Goal: Task Accomplishment & Management: Use online tool/utility

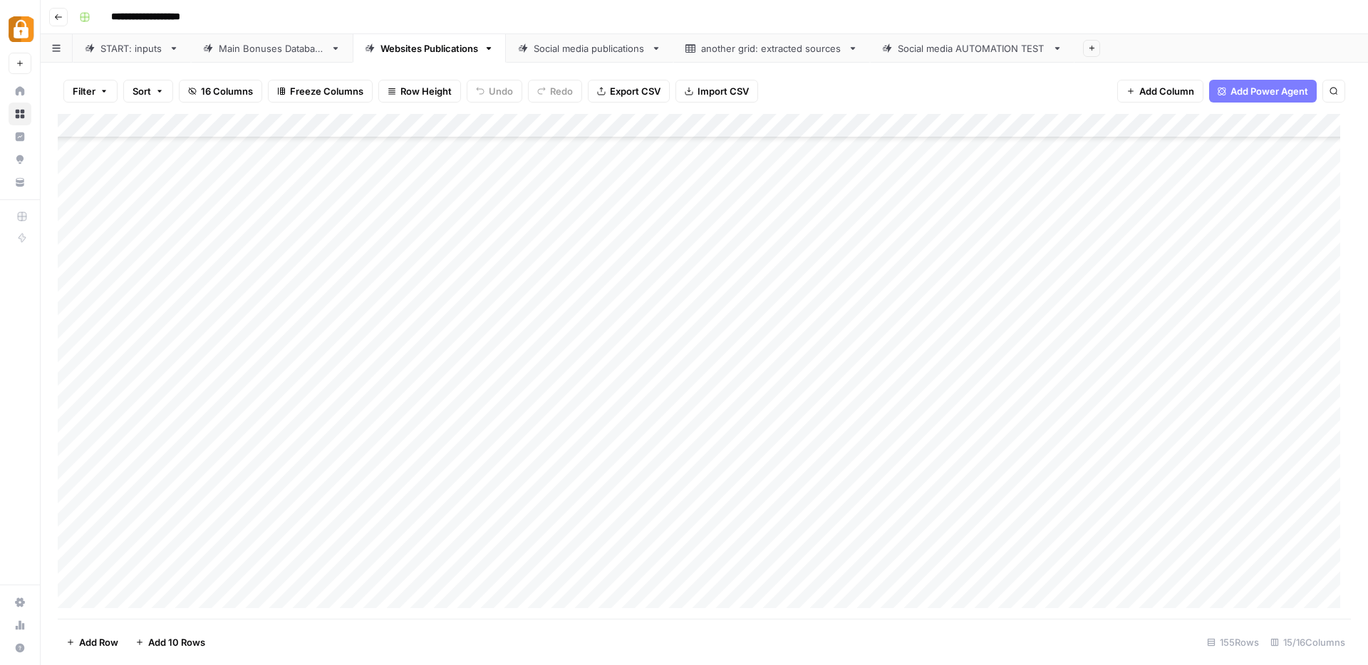
scroll to position [524, 0]
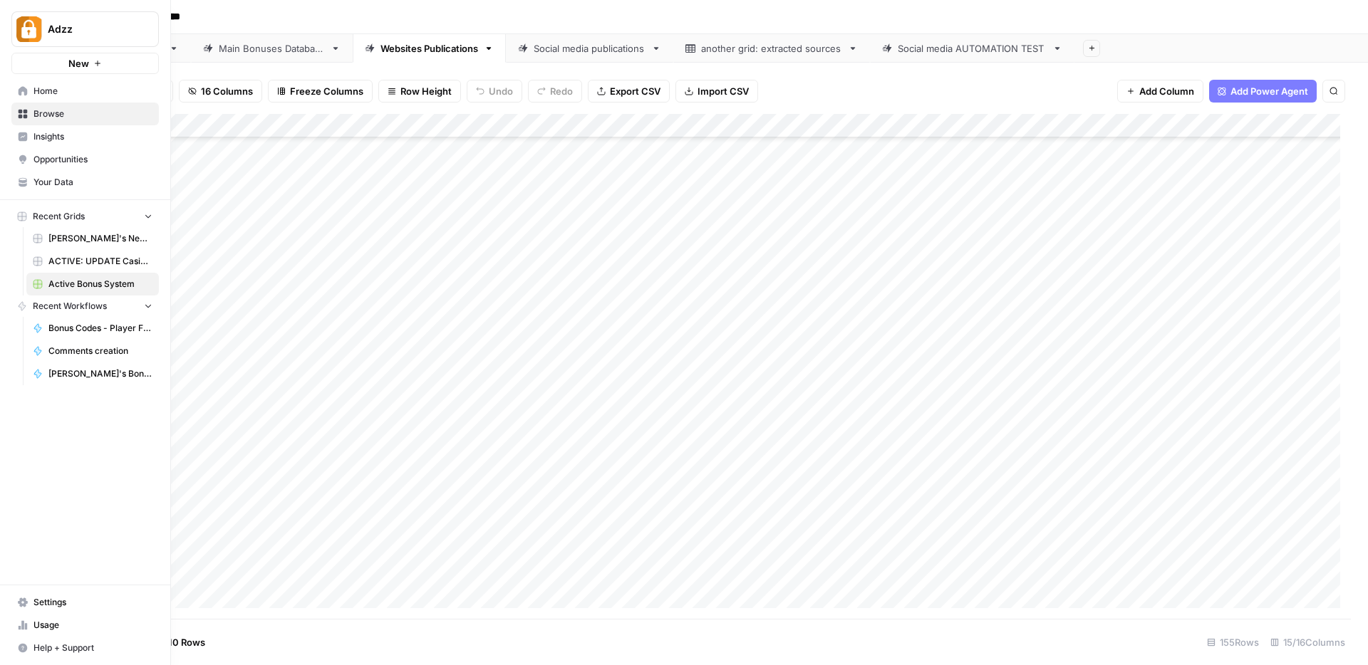
click at [46, 116] on span "Browse" at bounding box center [92, 114] width 119 height 13
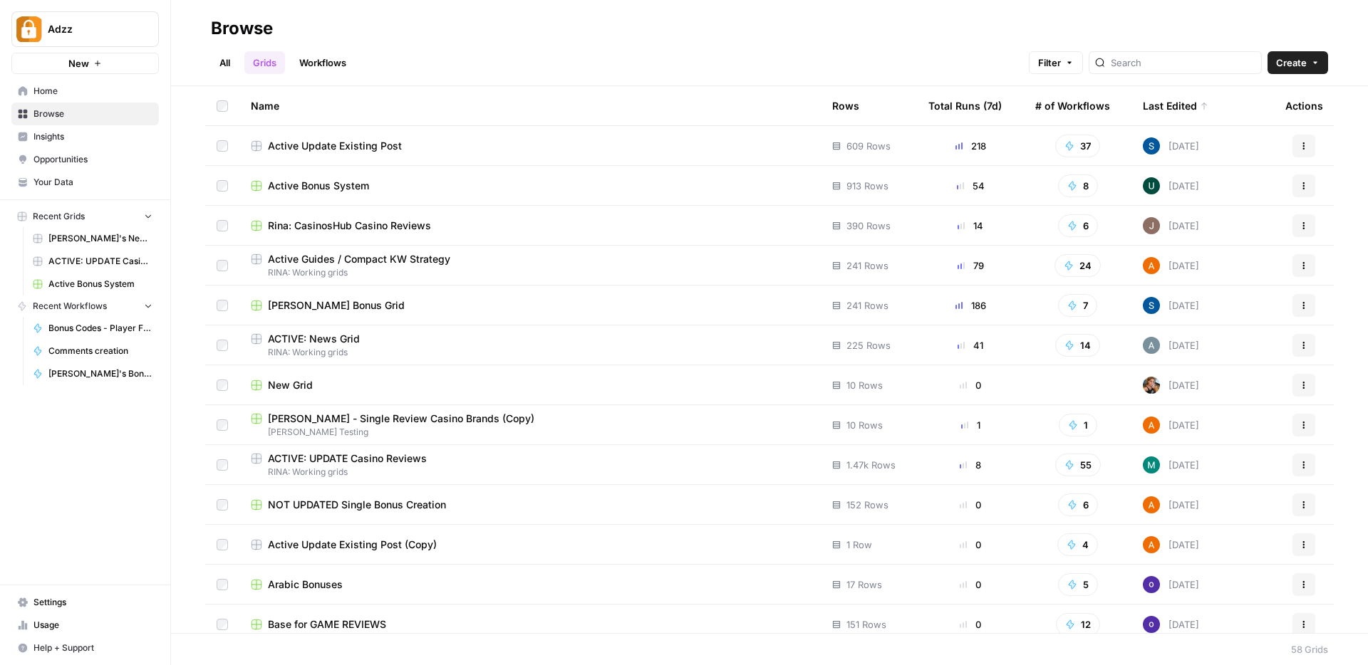
click at [328, 140] on span "Active Update Existing Post" at bounding box center [335, 146] width 134 height 14
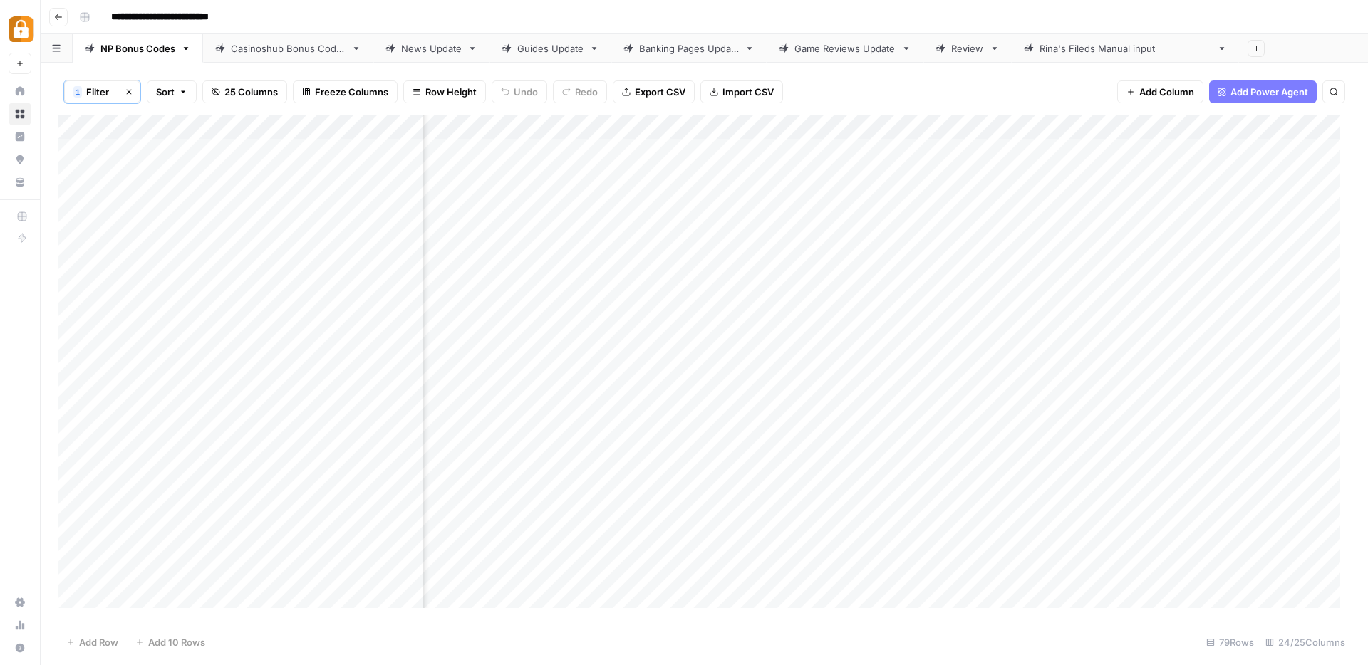
scroll to position [0, 138]
click at [1086, 129] on div "Add Column" at bounding box center [704, 367] width 1293 height 504
click at [1033, 129] on div "Add Column" at bounding box center [704, 367] width 1293 height 504
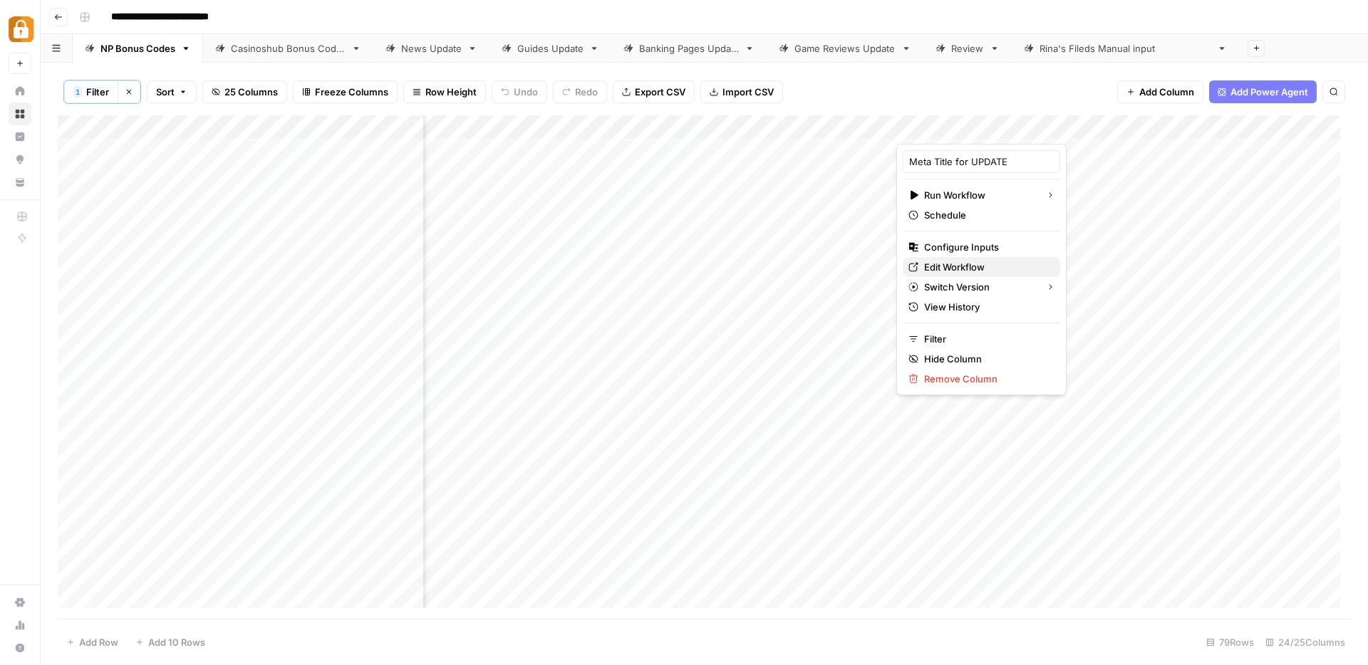
click at [954, 261] on span "Edit Workflow" at bounding box center [986, 267] width 125 height 14
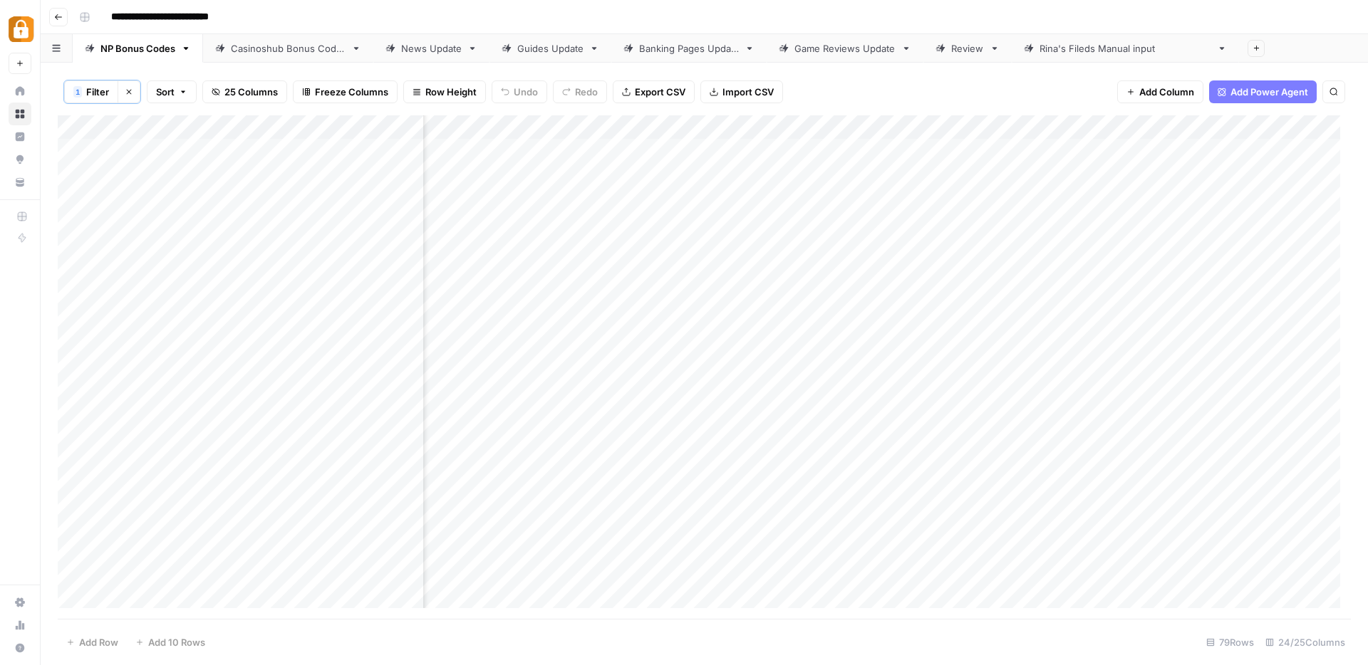
click at [1029, 122] on div "Add Column" at bounding box center [704, 367] width 1293 height 504
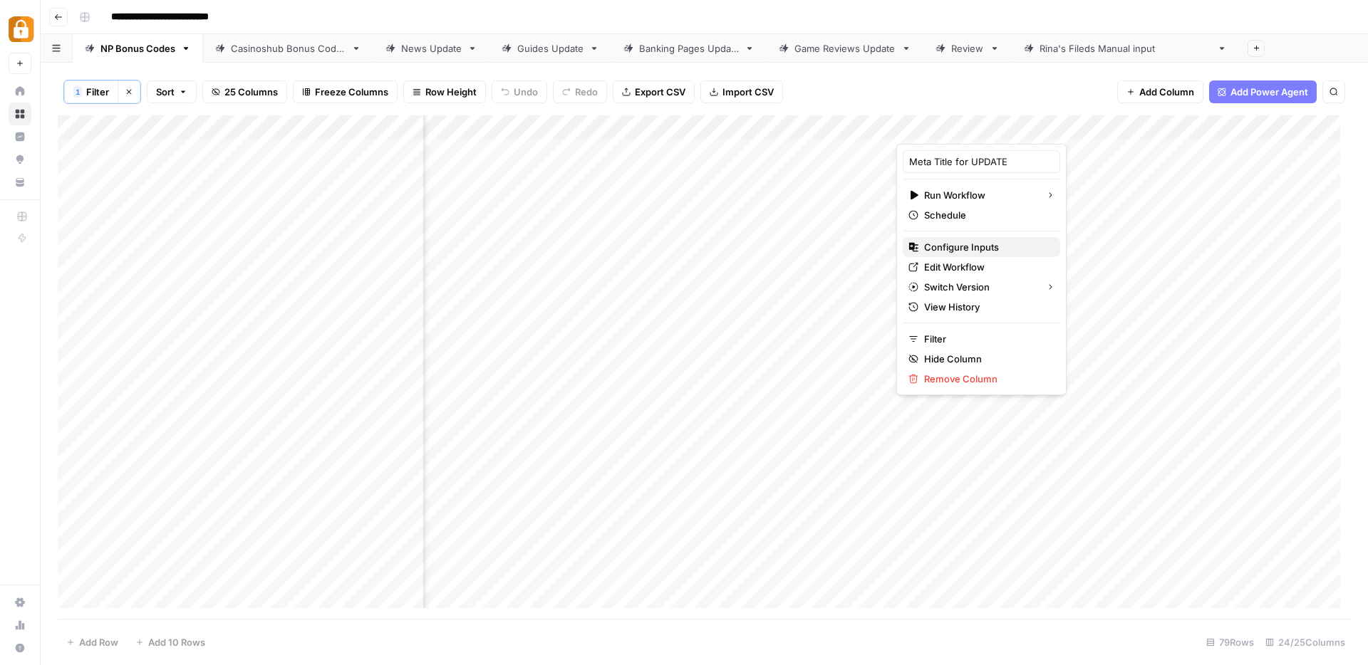
click at [945, 248] on span "Configure Inputs" at bounding box center [986, 247] width 125 height 14
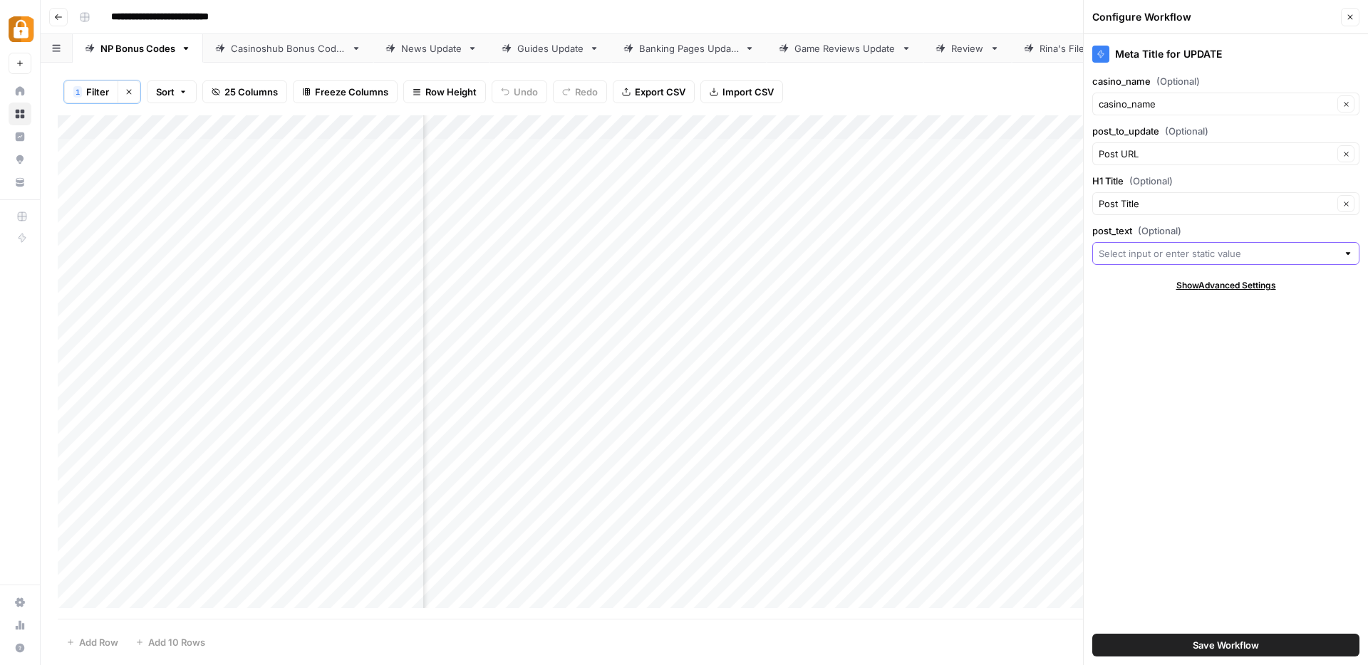
click at [1135, 249] on input "post_text (Optional)" at bounding box center [1217, 253] width 239 height 14
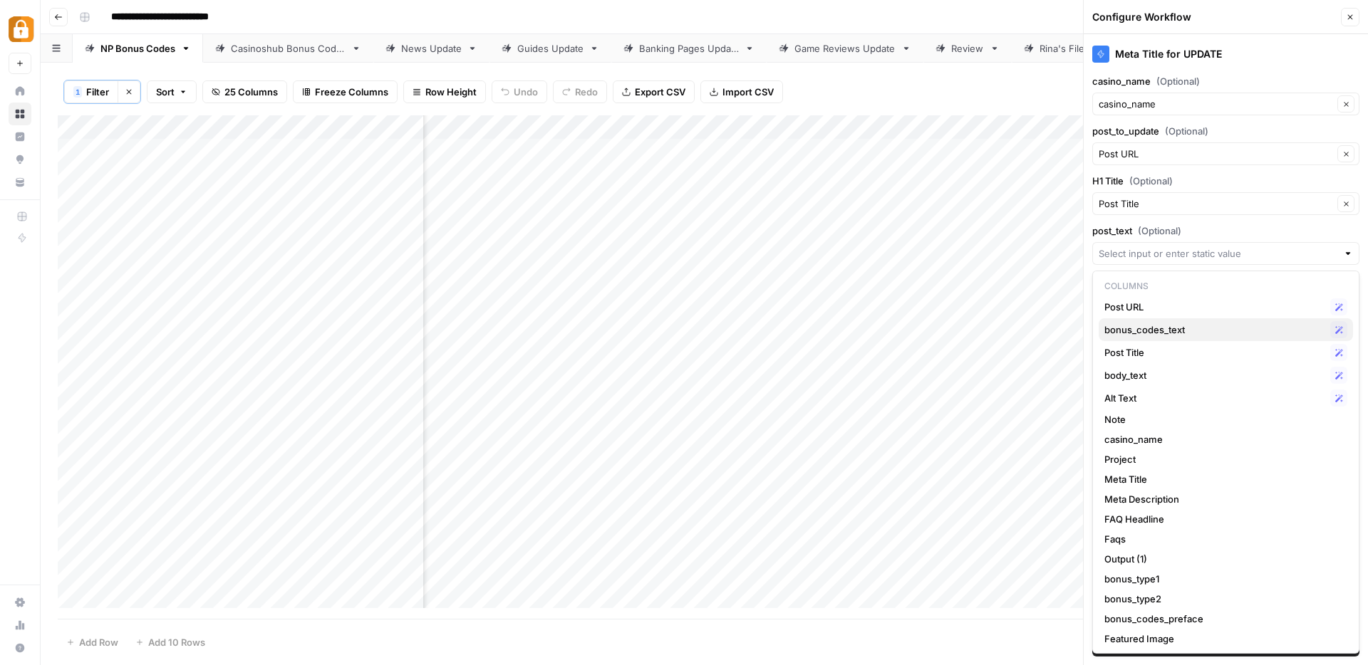
click at [1138, 326] on span "bonus_codes_text" at bounding box center [1214, 330] width 220 height 14
type input "bonus_codes_text"
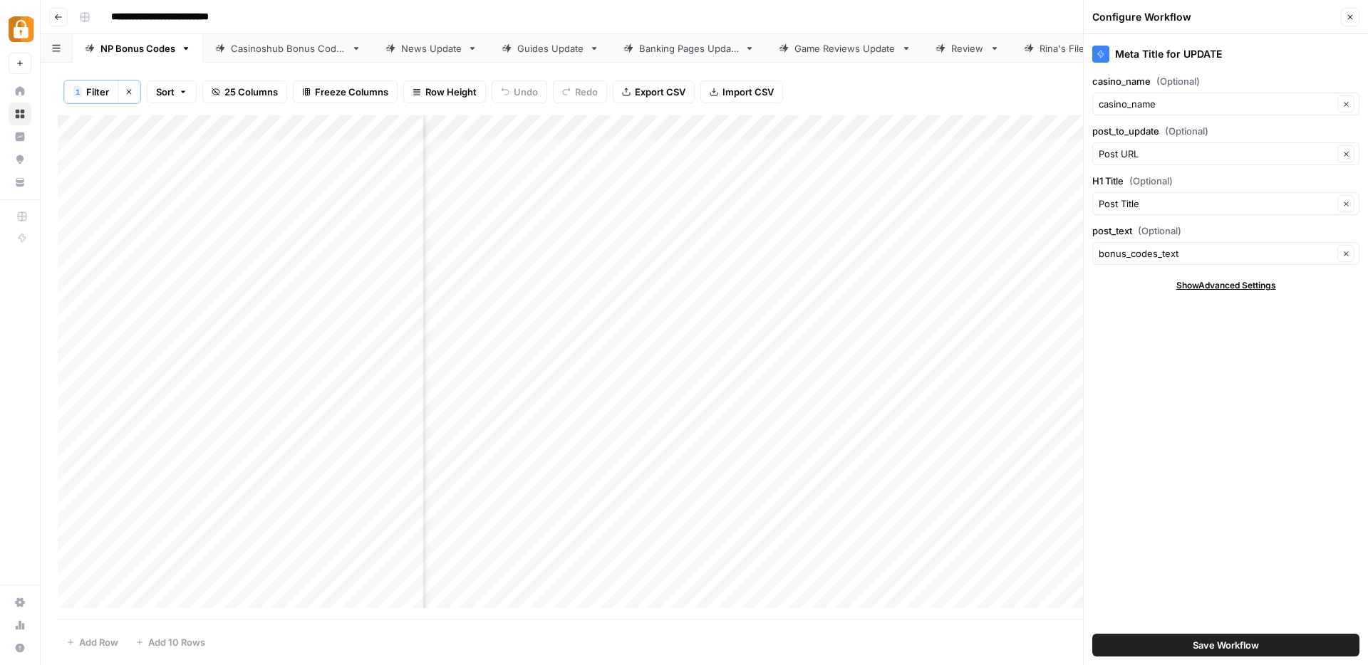
click at [1194, 641] on span "Save Workflow" at bounding box center [1225, 645] width 66 height 14
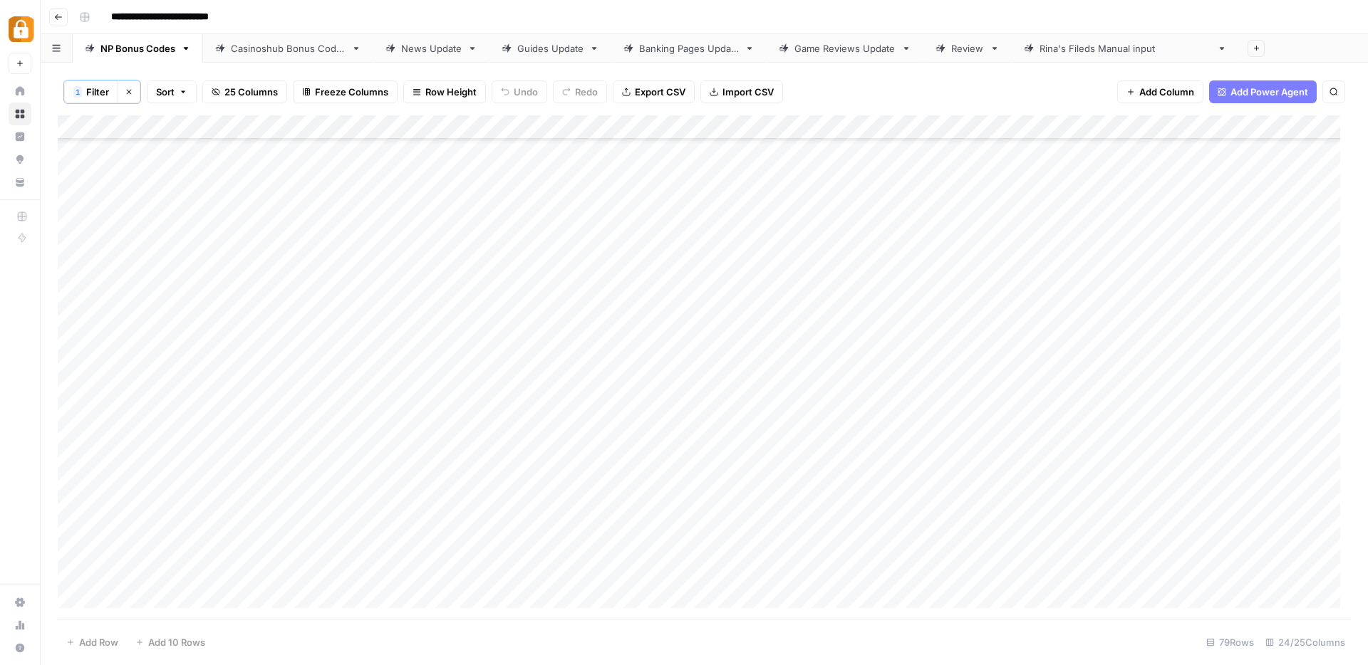
scroll to position [0, 0]
click at [540, 150] on div "Add Column" at bounding box center [704, 367] width 1293 height 504
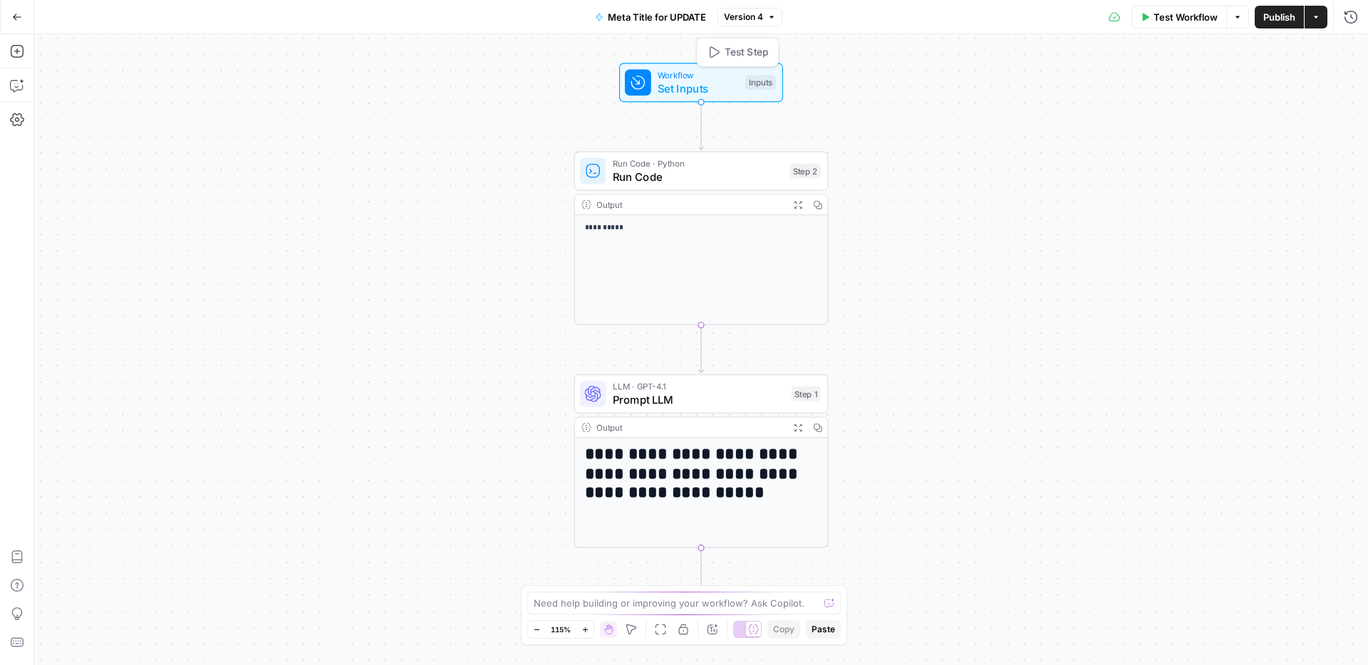
click at [716, 93] on span "Set Inputs" at bounding box center [697, 88] width 81 height 16
click at [1053, 275] on span "Add Field" at bounding box center [1064, 273] width 41 height 14
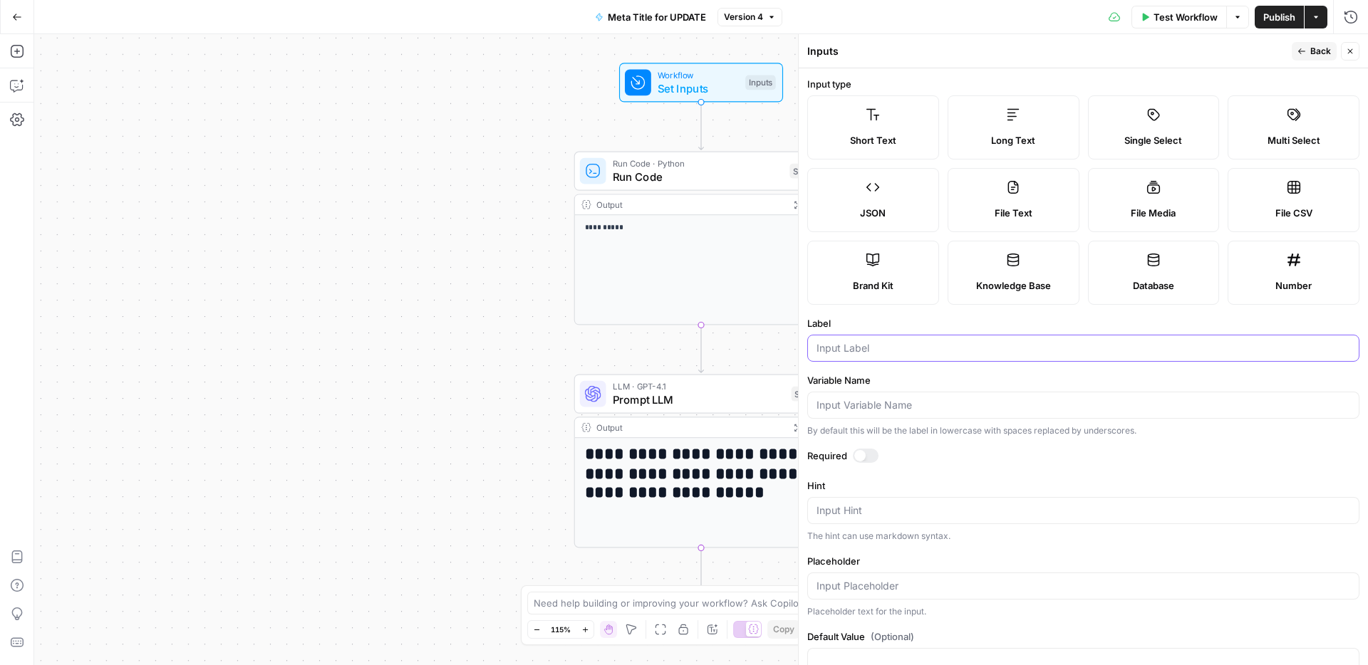
click at [900, 355] on input "Label" at bounding box center [1082, 348] width 533 height 14
type input "post_text"
click at [871, 405] on input "Variable Name" at bounding box center [1082, 405] width 533 height 14
type input "post_text"
click at [1263, 16] on span "Publish" at bounding box center [1279, 17] width 32 height 14
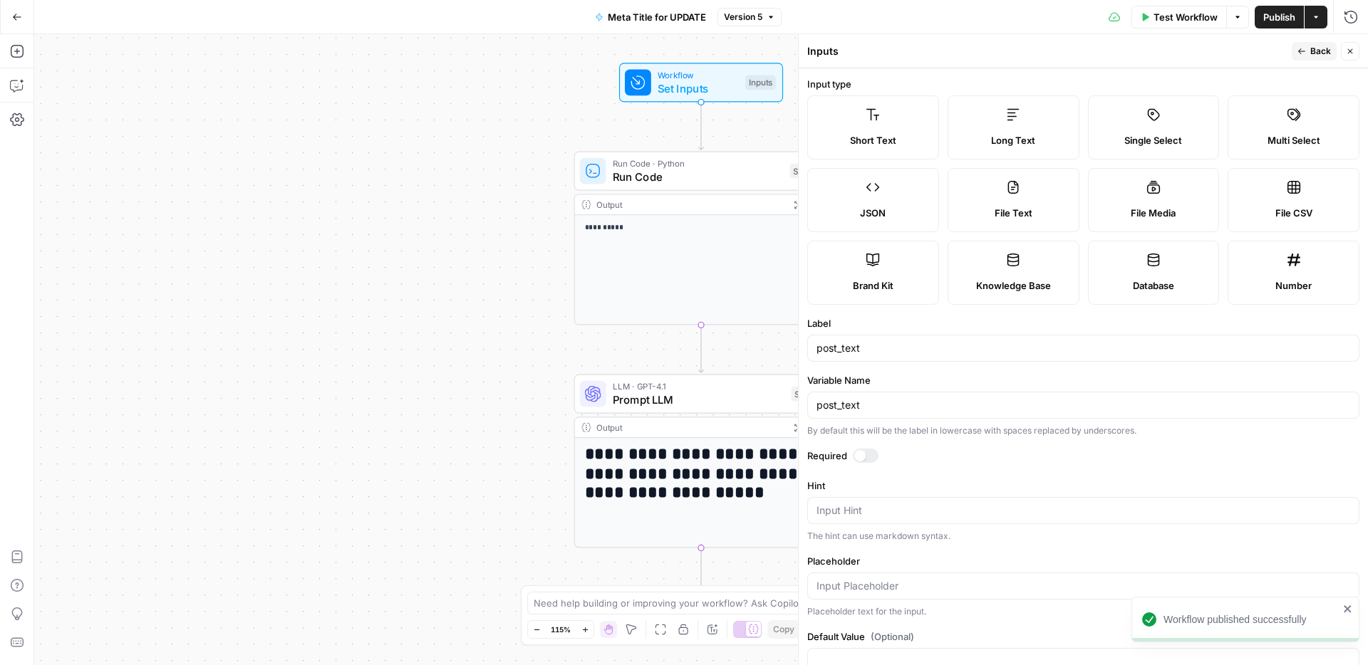
click at [1353, 53] on icon "button" at bounding box center [1349, 51] width 9 height 9
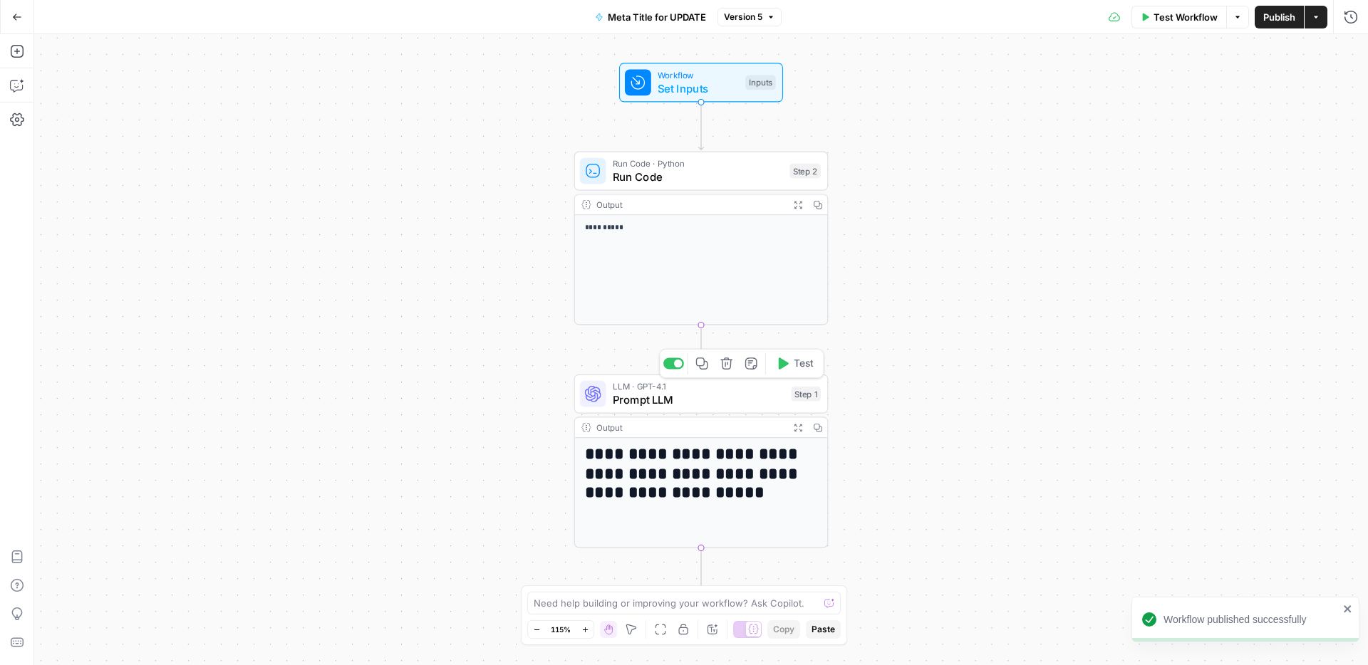
click at [729, 402] on span "Prompt LLM" at bounding box center [699, 400] width 172 height 16
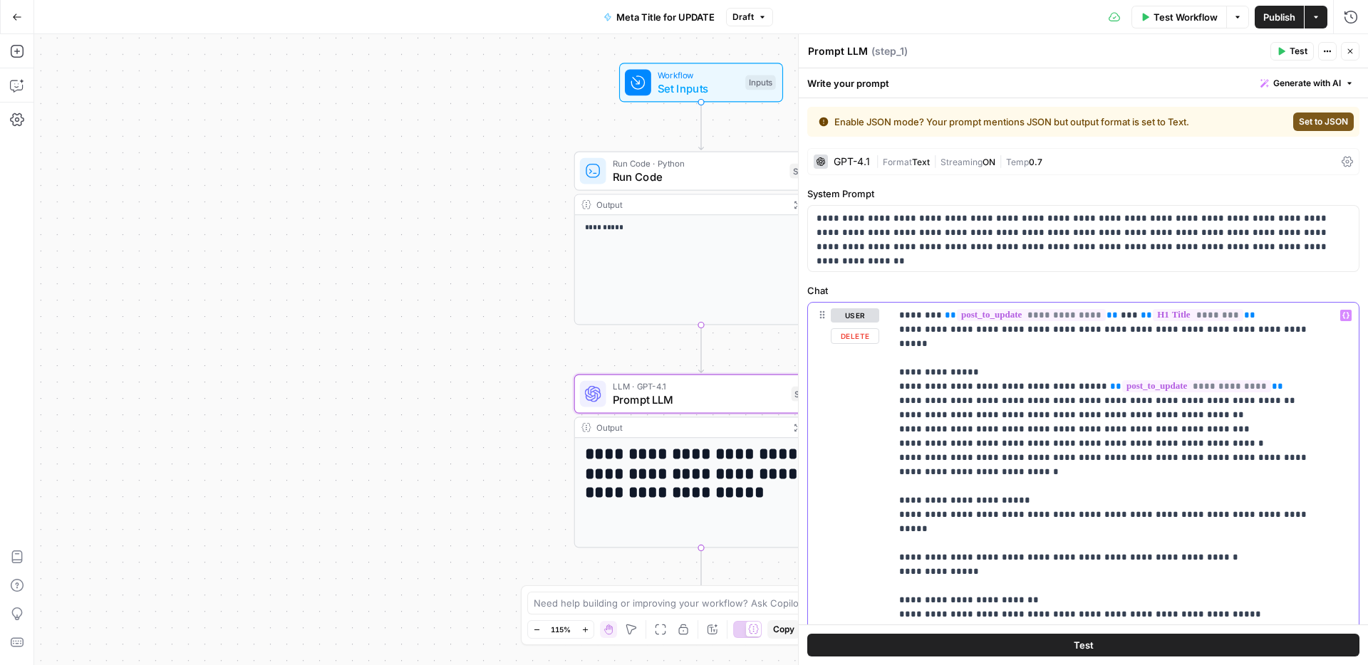
click at [1342, 316] on icon "button" at bounding box center [1345, 315] width 7 height 7
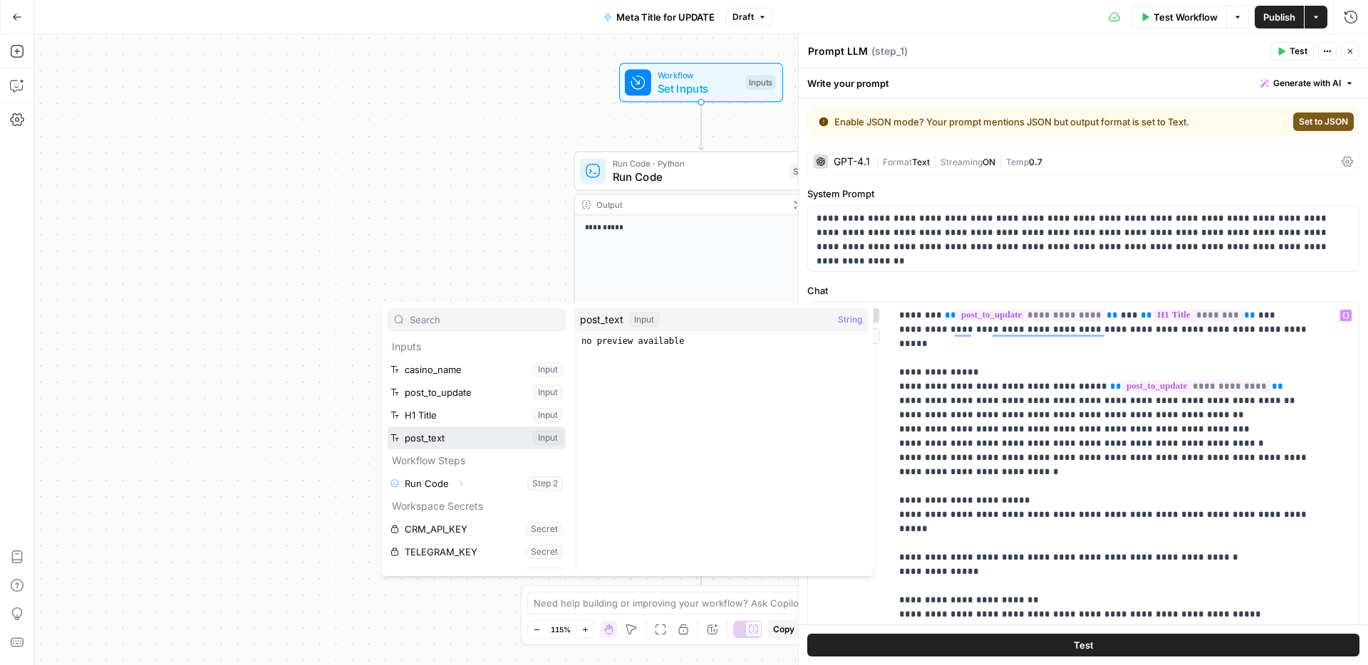
click at [437, 439] on button "Select variable post_text" at bounding box center [476, 438] width 178 height 23
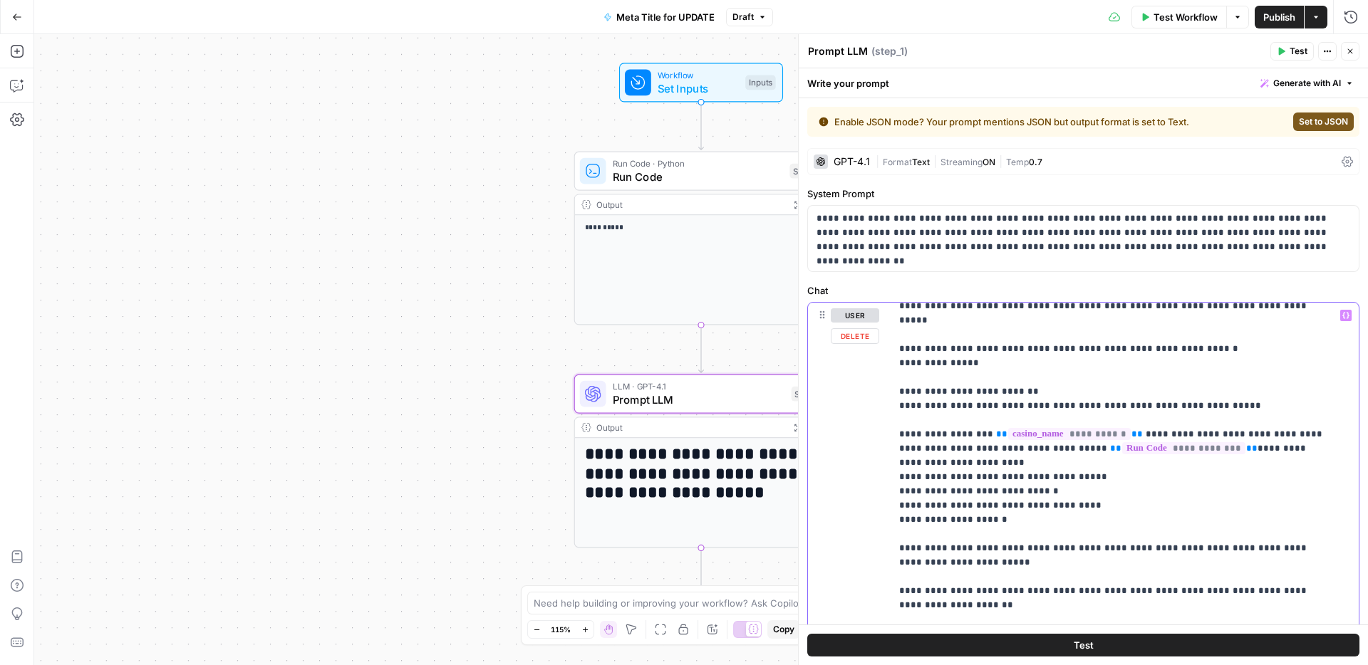
scroll to position [271, 0]
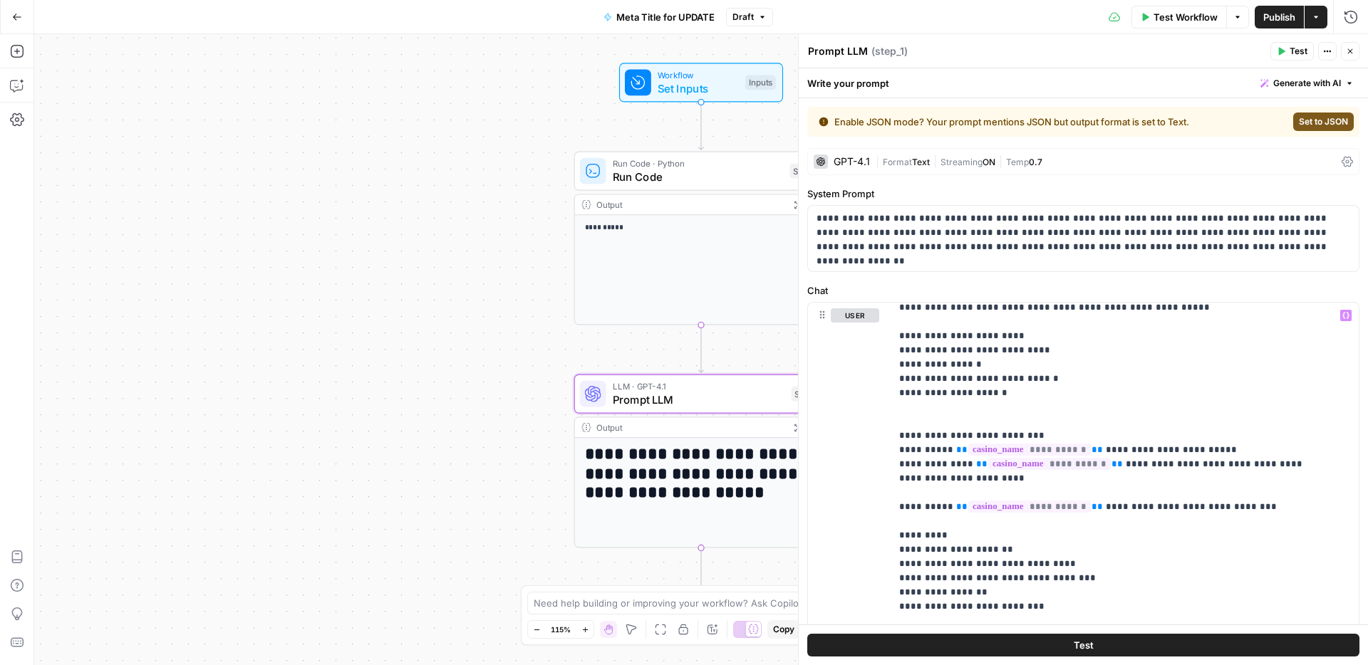
click at [1281, 16] on span "Publish" at bounding box center [1279, 17] width 32 height 14
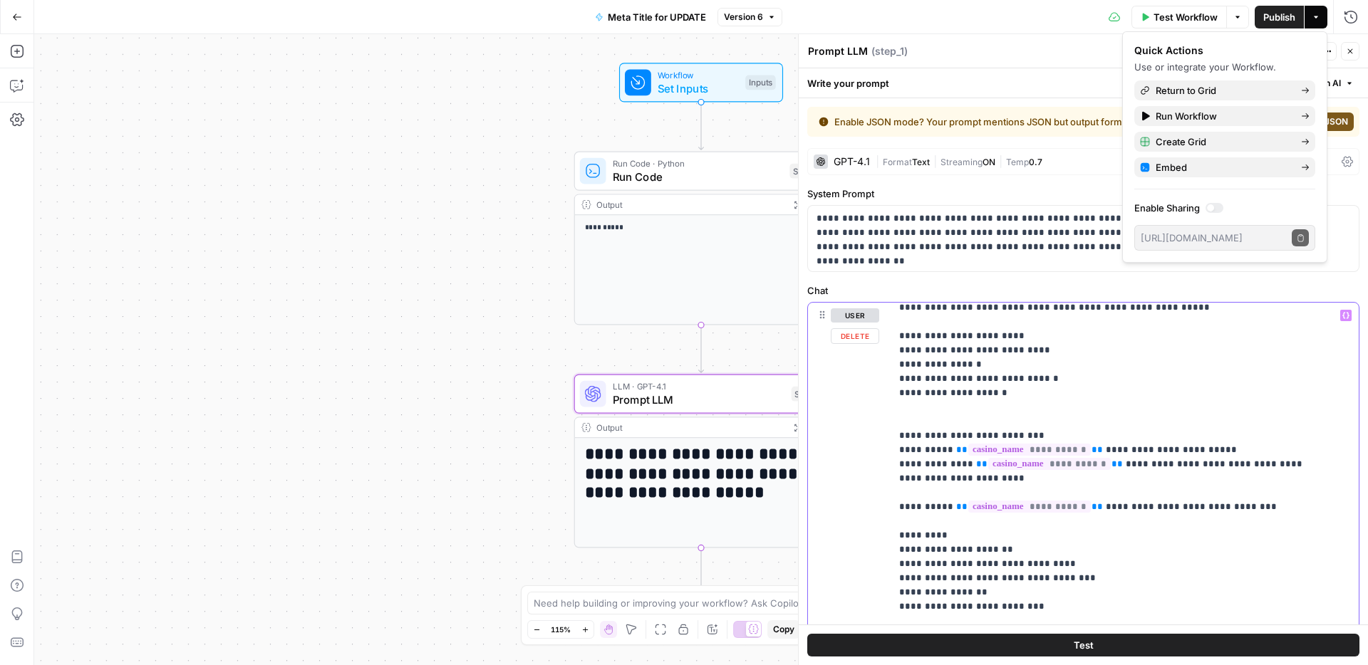
click at [984, 350] on p "**********" at bounding box center [1113, 400] width 429 height 2650
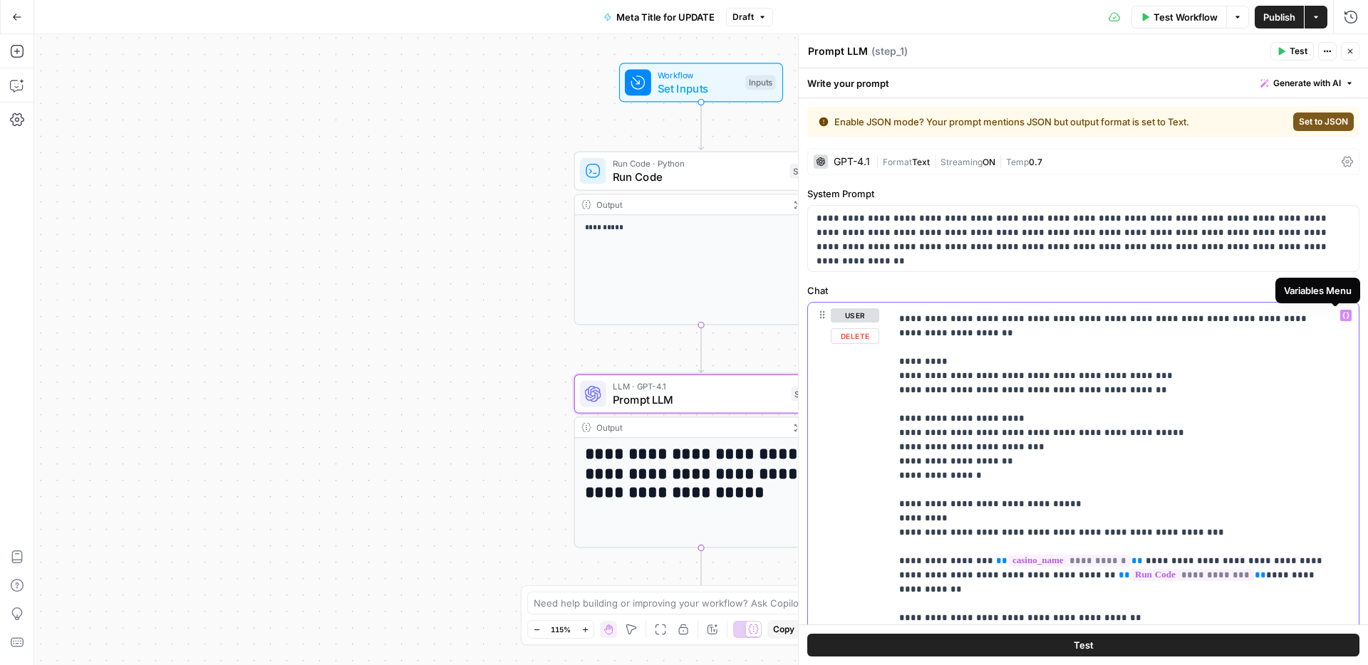
click at [1342, 316] on icon "button" at bounding box center [1345, 316] width 7 height 6
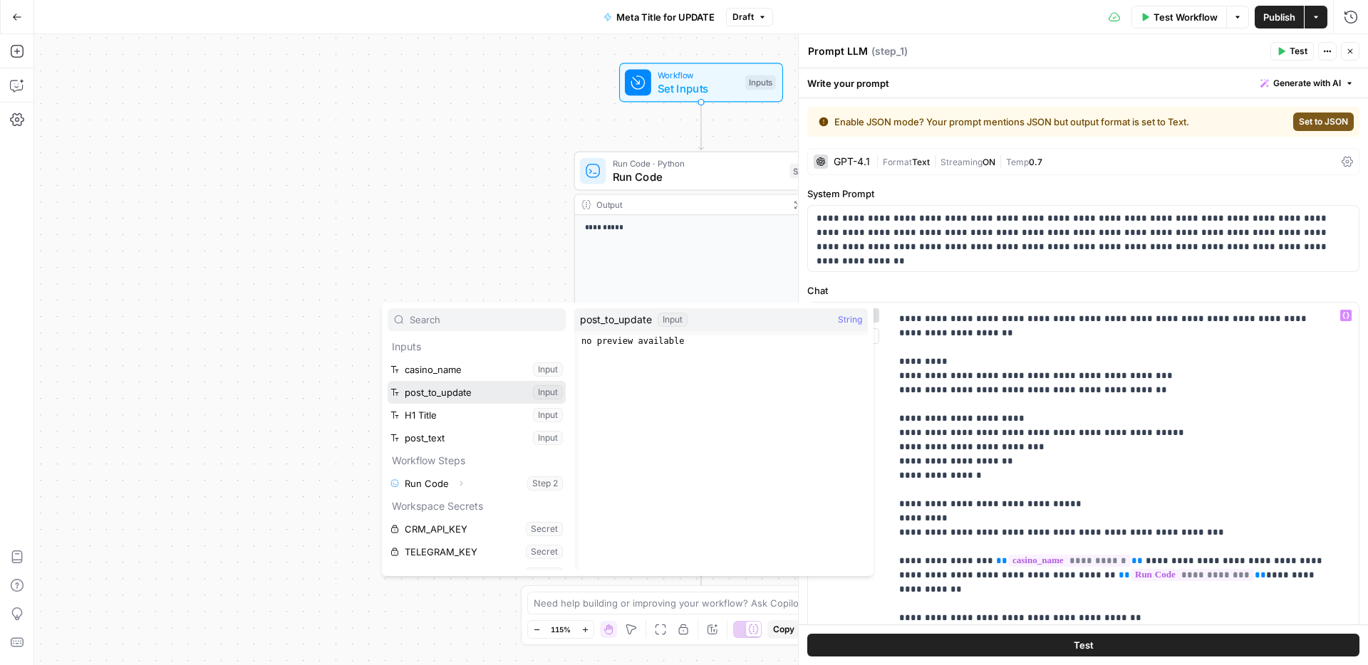
click at [420, 397] on button "Select variable post_to_update" at bounding box center [476, 392] width 178 height 23
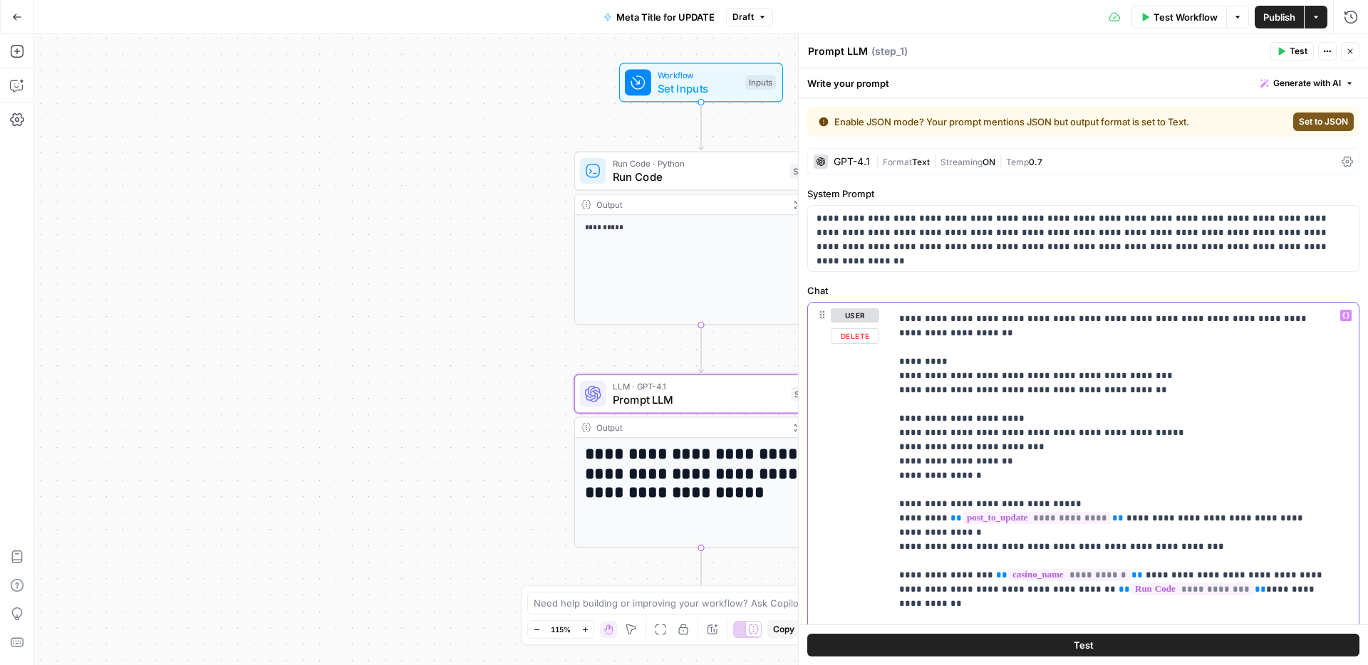
drag, startPoint x: 960, startPoint y: 491, endPoint x: 1019, endPoint y: 487, distance: 58.5
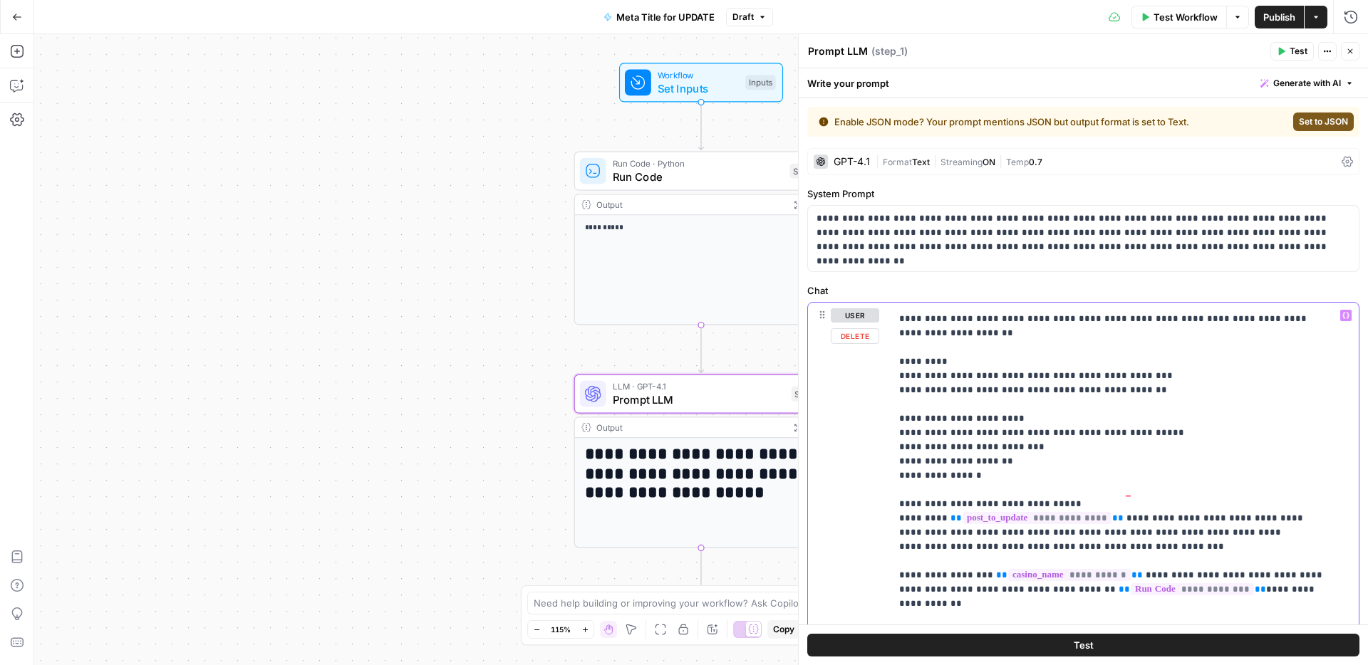
drag, startPoint x: 1067, startPoint y: 491, endPoint x: 1100, endPoint y: 485, distance: 34.1
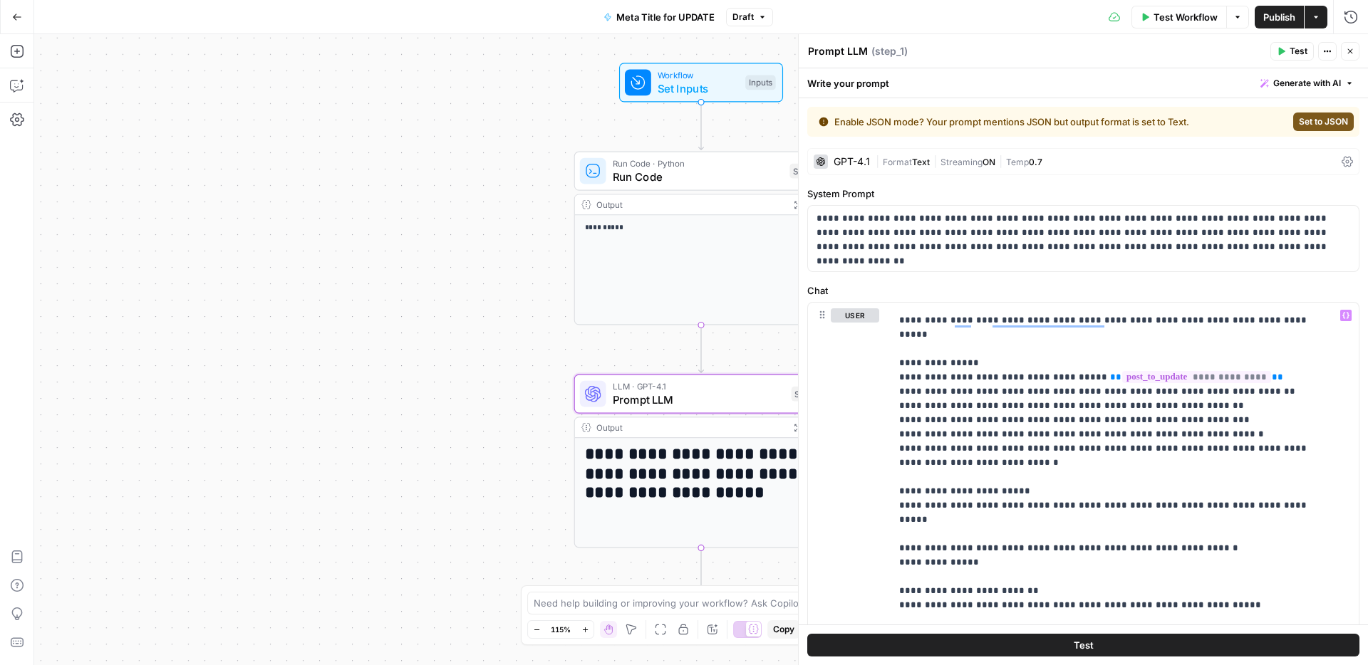
click at [1271, 10] on span "Publish" at bounding box center [1279, 17] width 32 height 14
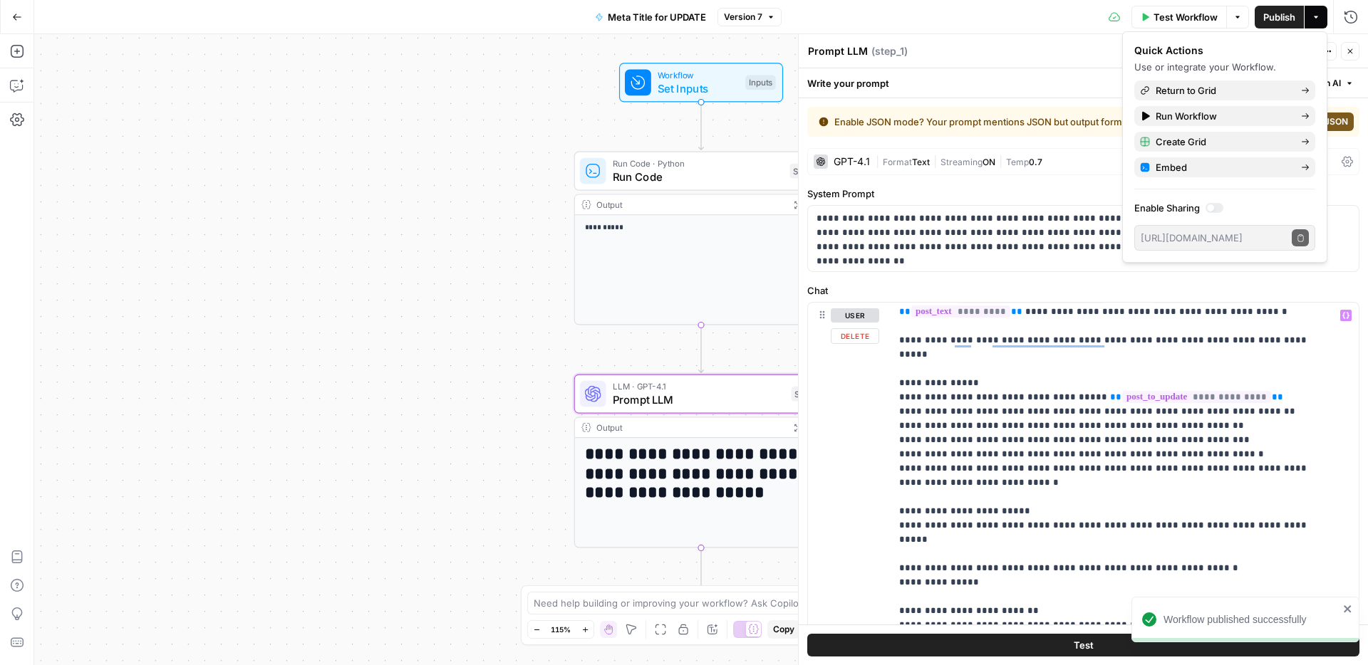
scroll to position [0, 0]
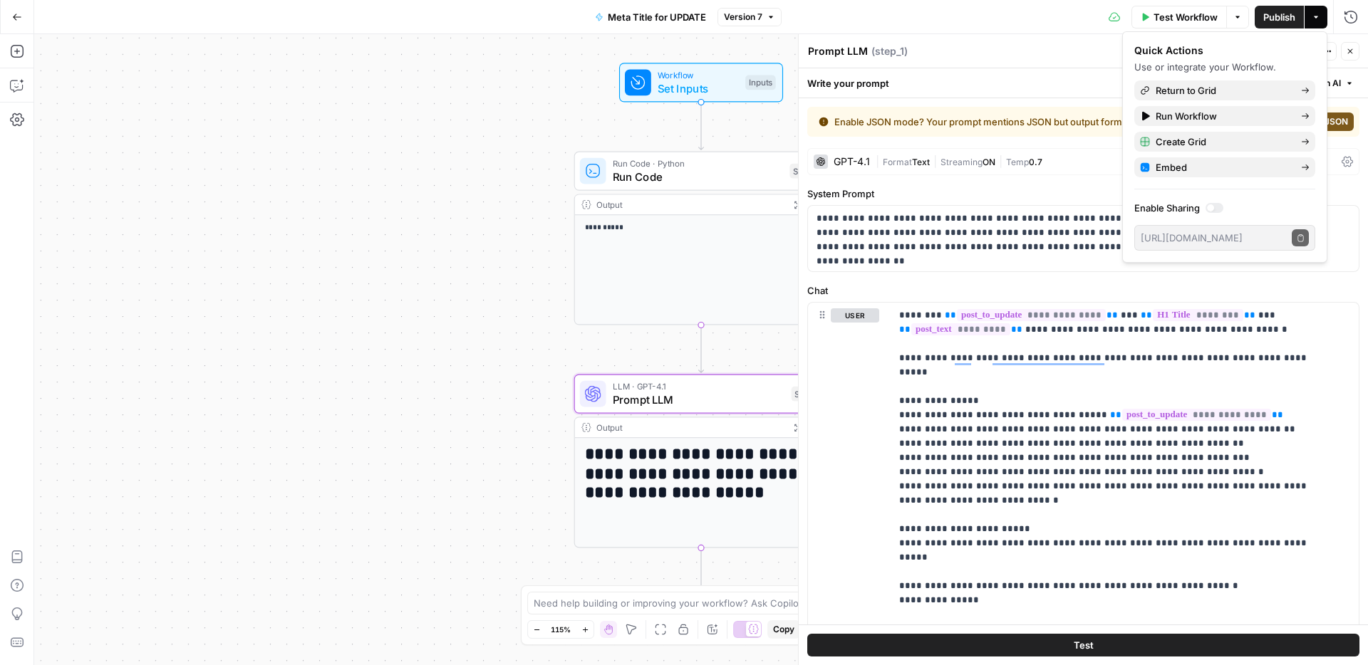
click at [1274, 17] on span "Publish" at bounding box center [1279, 17] width 32 height 14
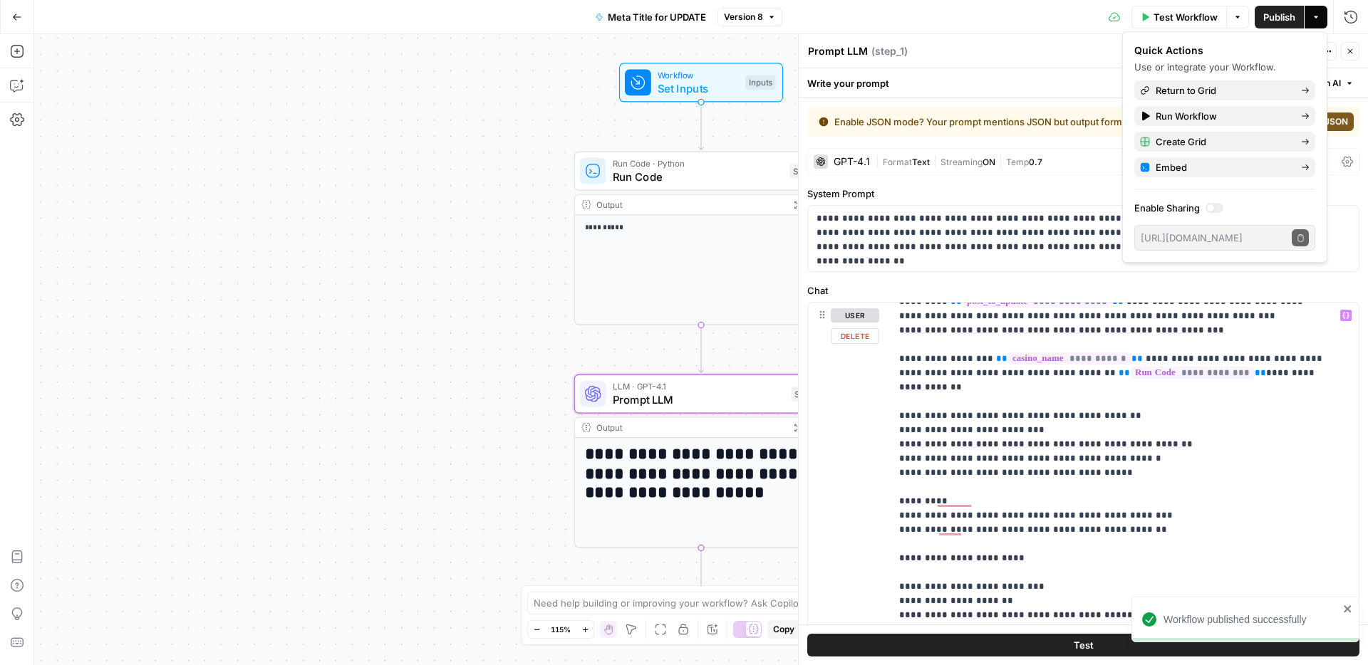
scroll to position [734, 0]
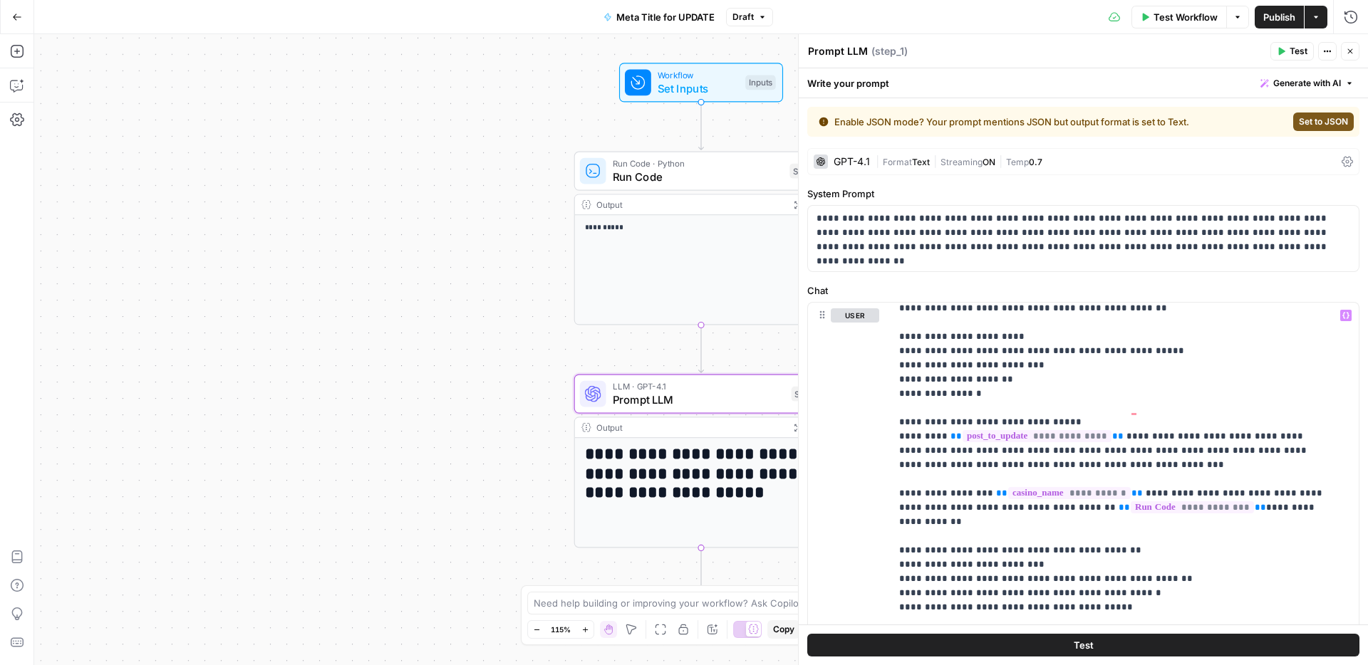
click at [1271, 12] on span "Publish" at bounding box center [1279, 17] width 32 height 14
